Goal: Transaction & Acquisition: Purchase product/service

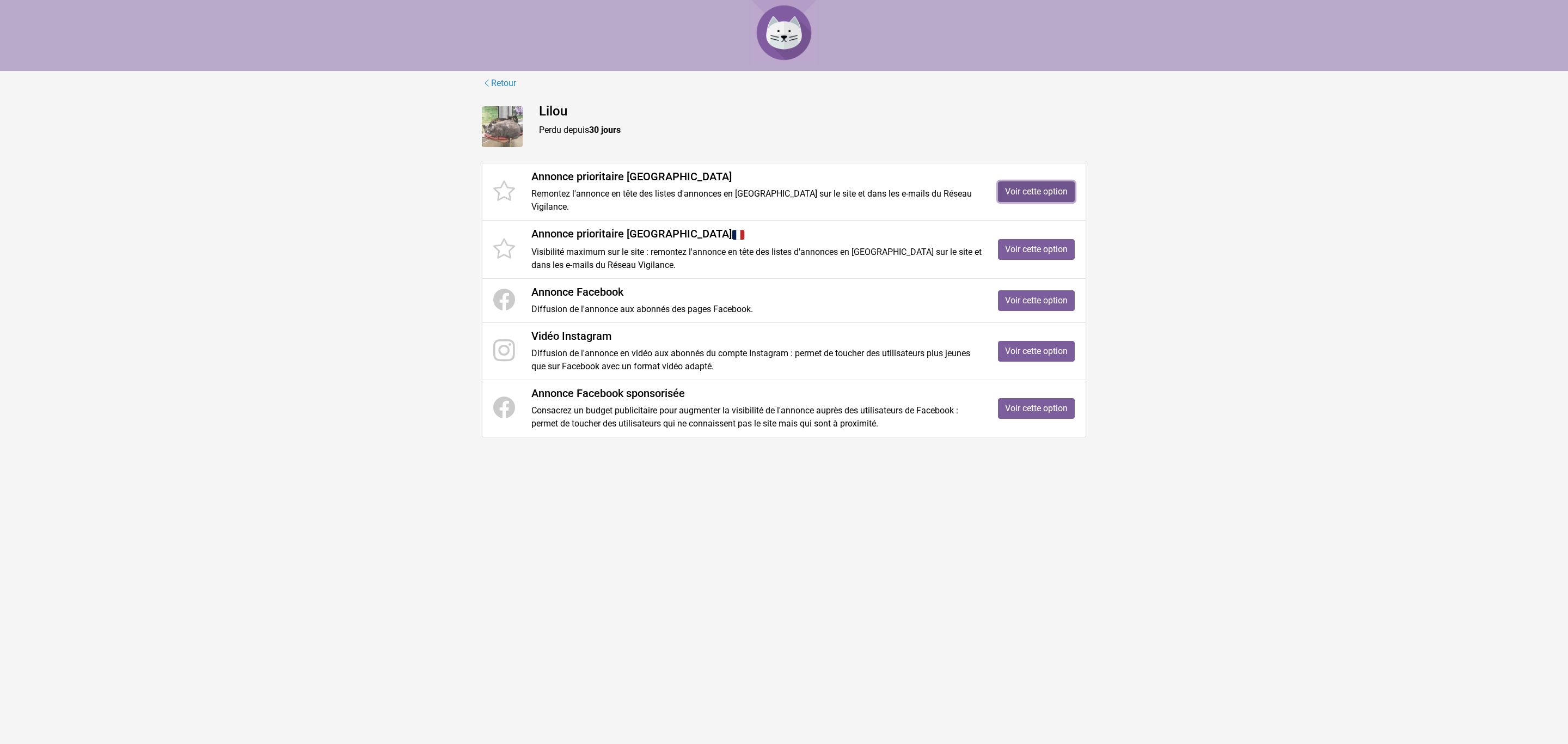
click at [1022, 192] on link "Voir cette option" at bounding box center [1036, 192] width 76 height 21
click at [485, 84] on icon at bounding box center [486, 83] width 9 height 10
